Goal: Task Accomplishment & Management: Use online tool/utility

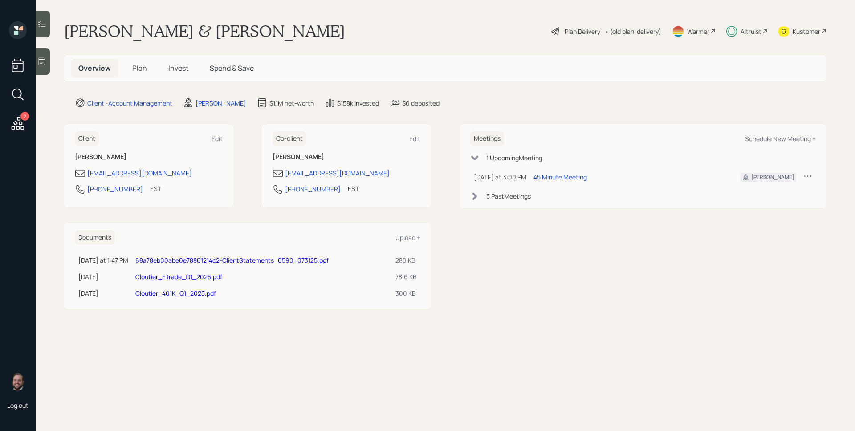
click at [750, 32] on div "Altruist" at bounding box center [751, 31] width 21 height 9
click at [587, 29] on div "Plan Delivery" at bounding box center [583, 31] width 36 height 9
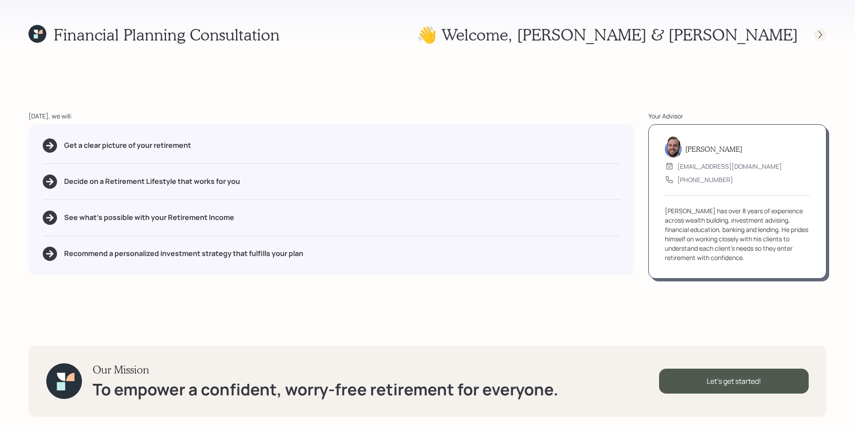
click at [819, 29] on div at bounding box center [820, 35] width 12 height 12
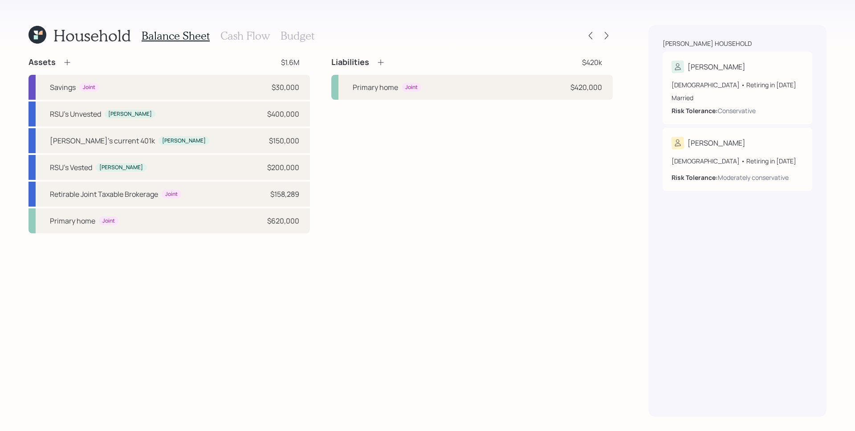
click at [239, 32] on h3 "Cash Flow" at bounding box center [244, 35] width 49 height 13
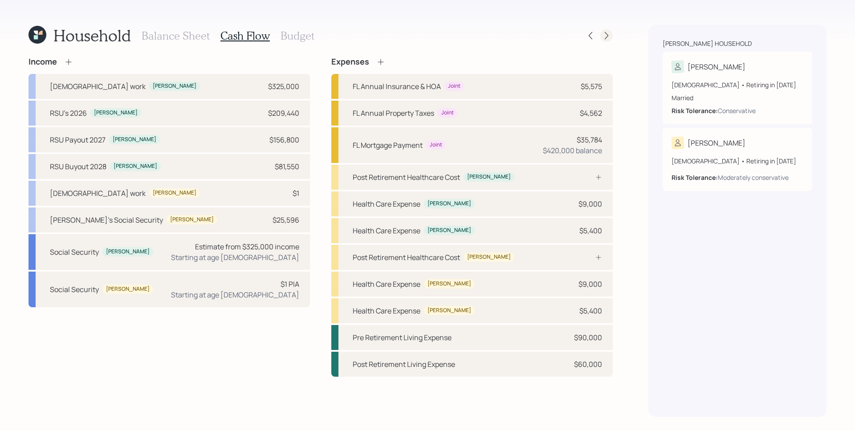
click at [608, 36] on icon at bounding box center [607, 36] width 4 height 8
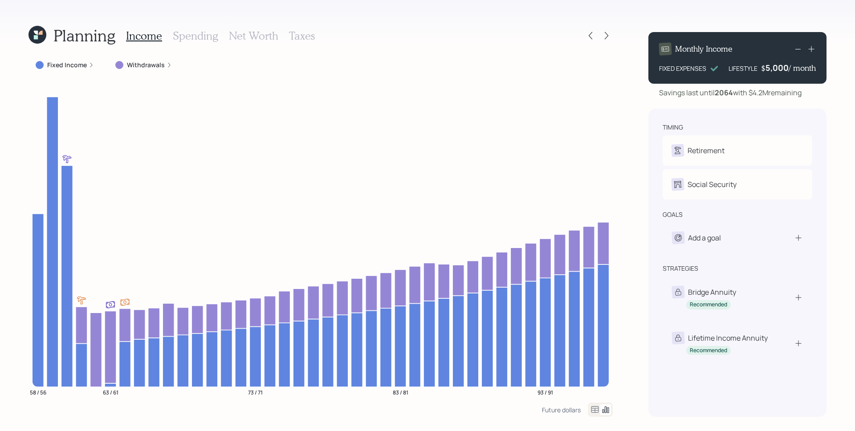
click at [92, 61] on div "Fixed Income" at bounding box center [65, 65] width 58 height 9
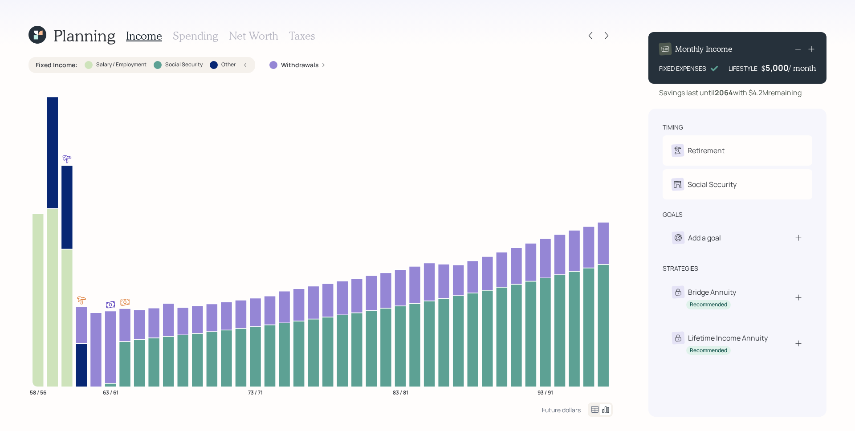
click at [190, 33] on h3 "Spending" at bounding box center [195, 35] width 45 height 13
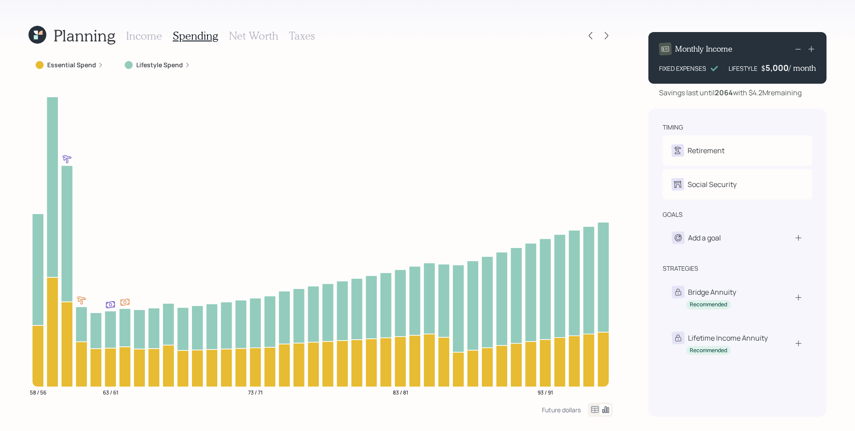
click at [143, 70] on div "Lifestyle Spend" at bounding box center [158, 65] width 80 height 16
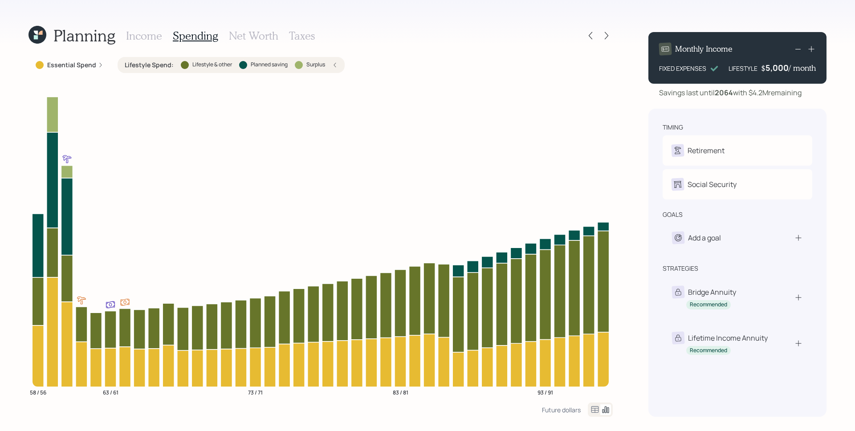
click at [155, 38] on h3 "Income" at bounding box center [144, 35] width 36 height 13
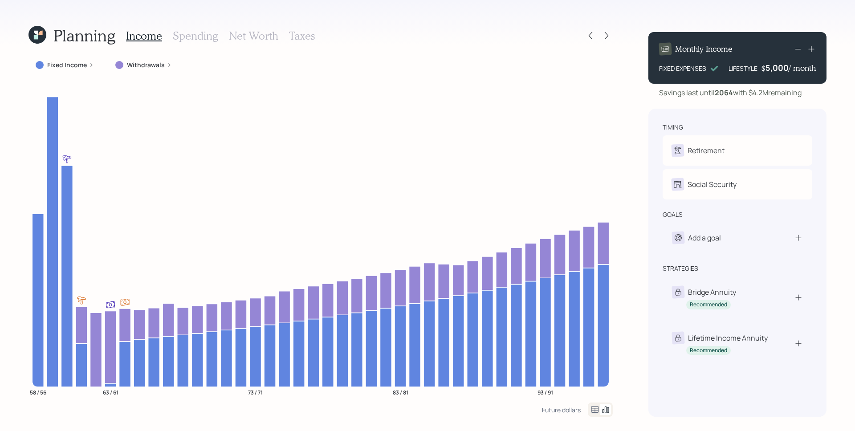
click at [39, 29] on icon at bounding box center [38, 35] width 18 height 18
